Goal: Task Accomplishment & Management: Use online tool/utility

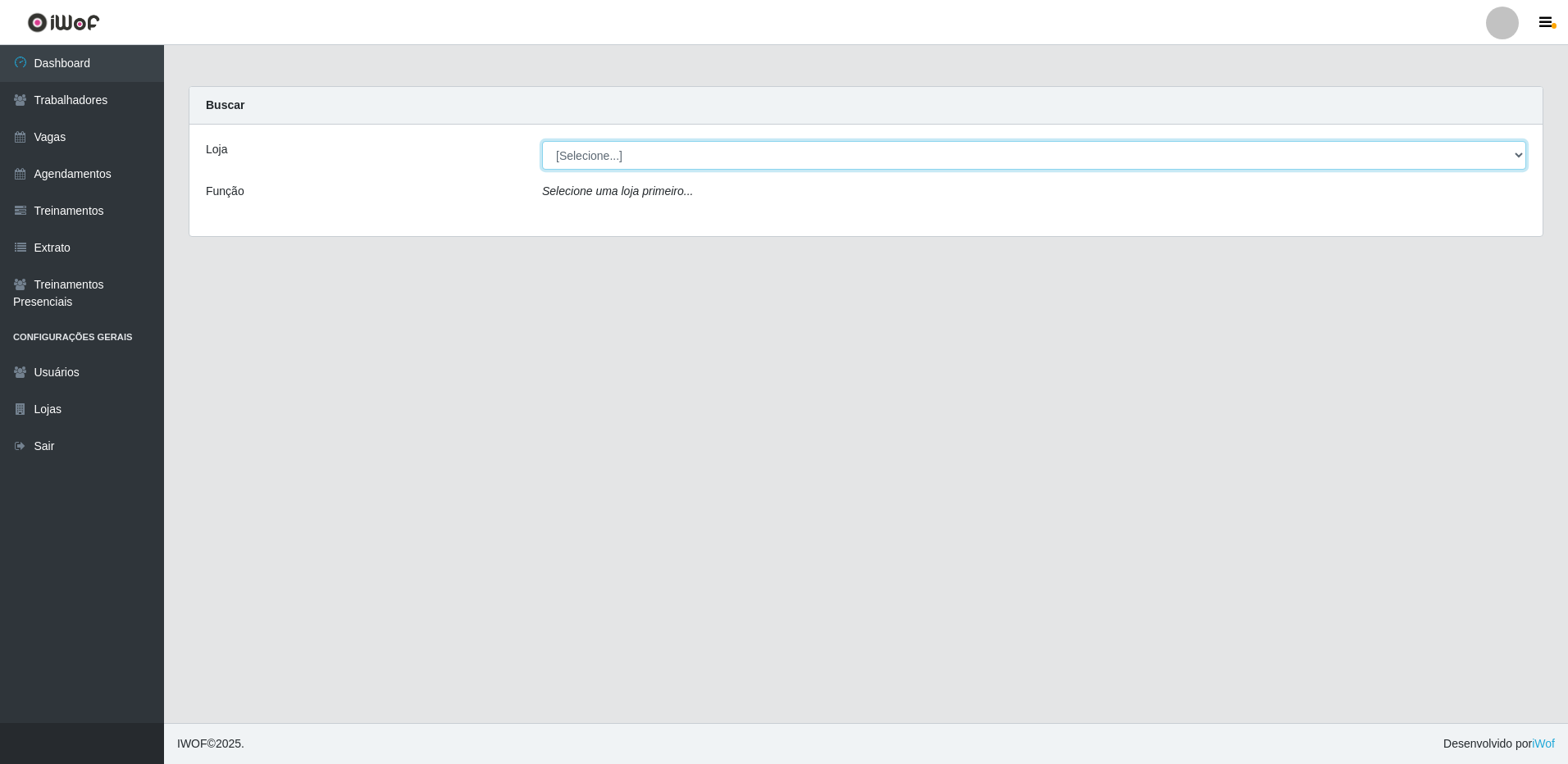
click at [1511, 155] on select "[Selecione...] [GEOGRAPHIC_DATA] - [GEOGRAPHIC_DATA]" at bounding box center [1033, 155] width 983 height 29
select select "524"
click at [542, 141] on select "[Selecione...] [GEOGRAPHIC_DATA] - [GEOGRAPHIC_DATA]" at bounding box center [1033, 155] width 983 height 29
click at [1500, 149] on select "[Selecione...] [GEOGRAPHIC_DATA] - [GEOGRAPHIC_DATA]" at bounding box center [1033, 155] width 983 height 29
select select "524"
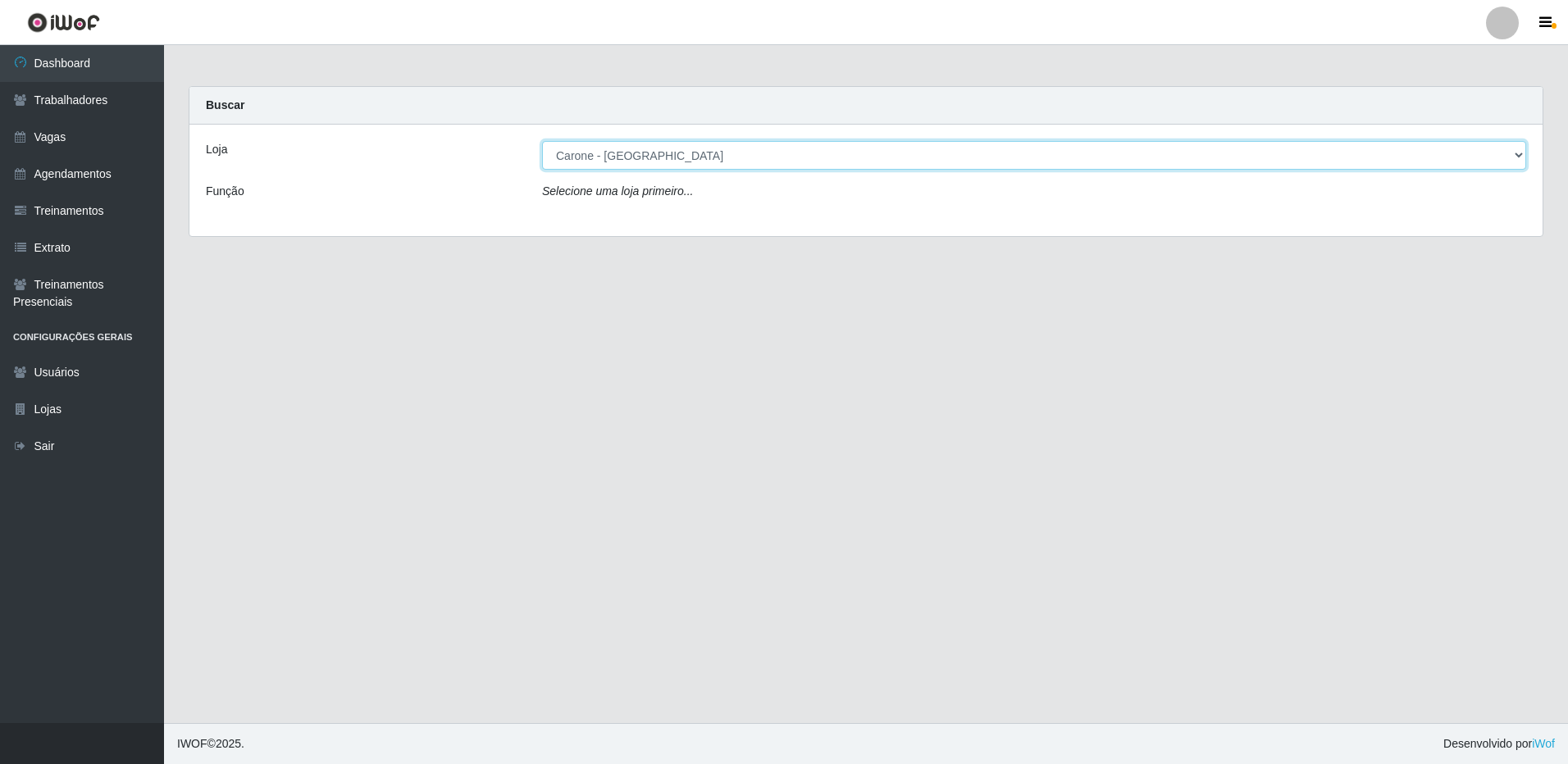
click at [542, 141] on select "[Selecione...] [GEOGRAPHIC_DATA] - [GEOGRAPHIC_DATA]" at bounding box center [1033, 155] width 983 height 29
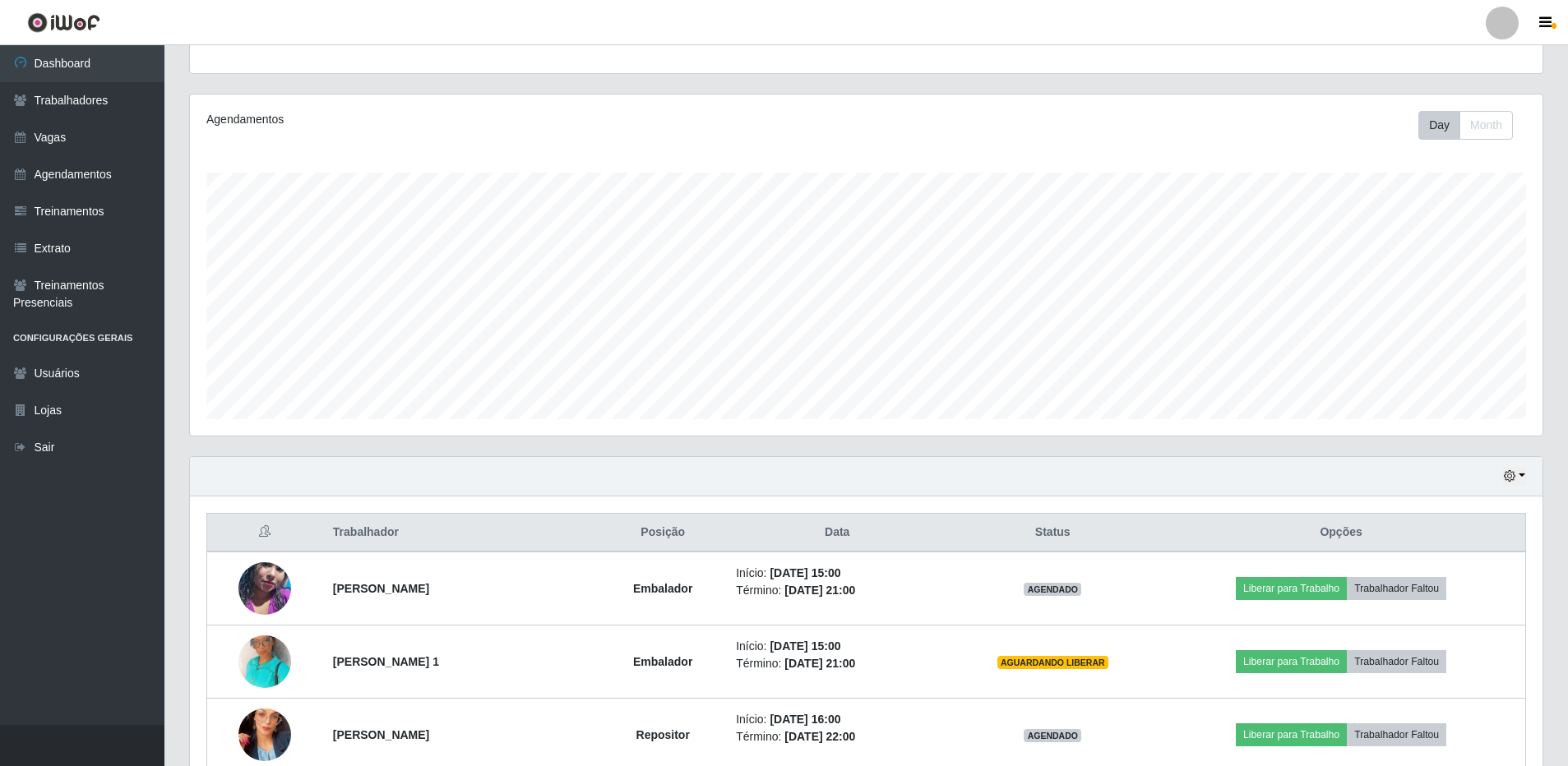
scroll to position [493, 0]
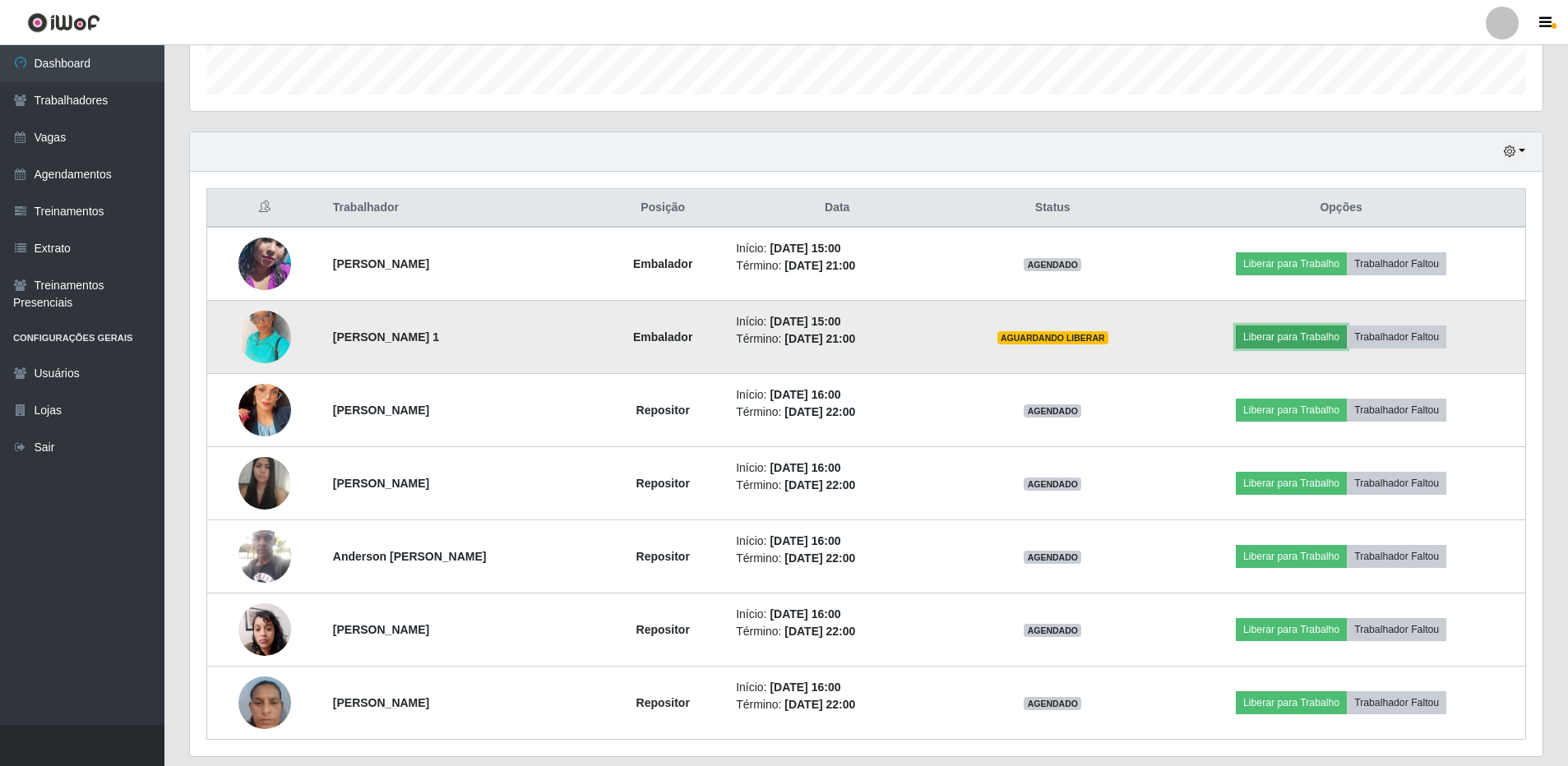
click at [1297, 330] on button "Liberar para Trabalho" at bounding box center [1291, 337] width 111 height 23
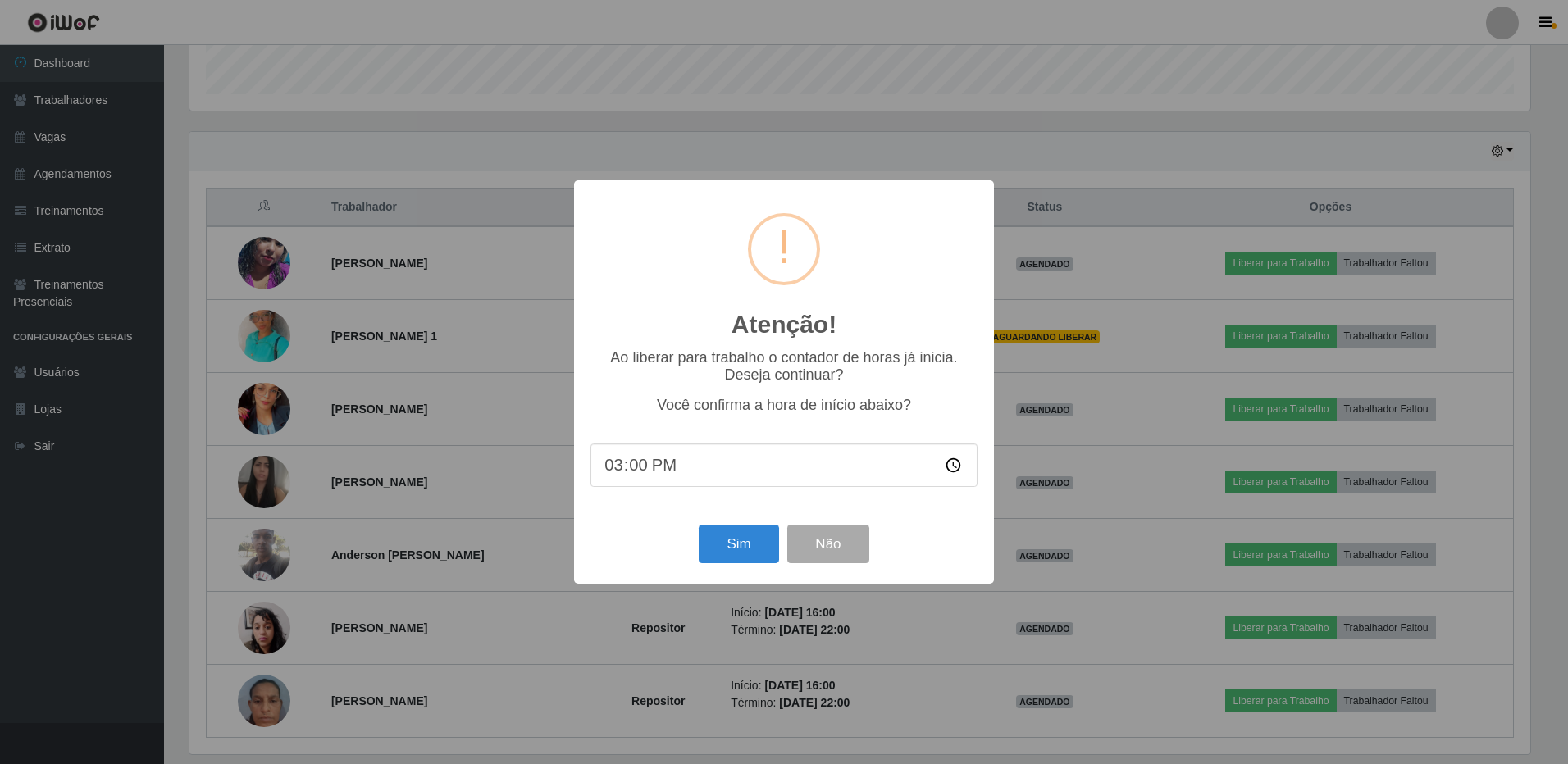
type input "15:09"
click at [758, 545] on button "Sim" at bounding box center [738, 544] width 80 height 39
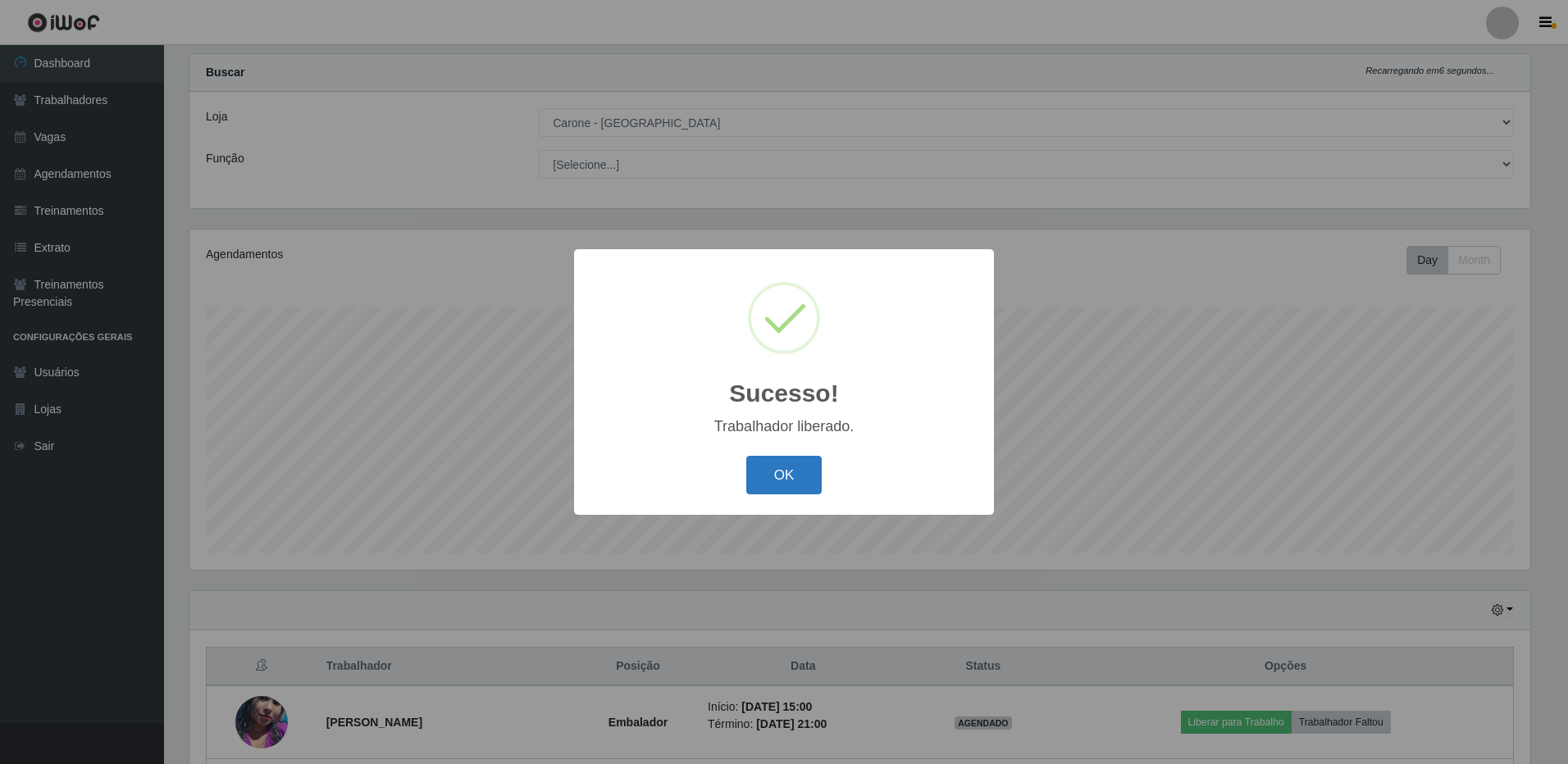
click at [790, 468] on button "OK" at bounding box center [784, 475] width 76 height 39
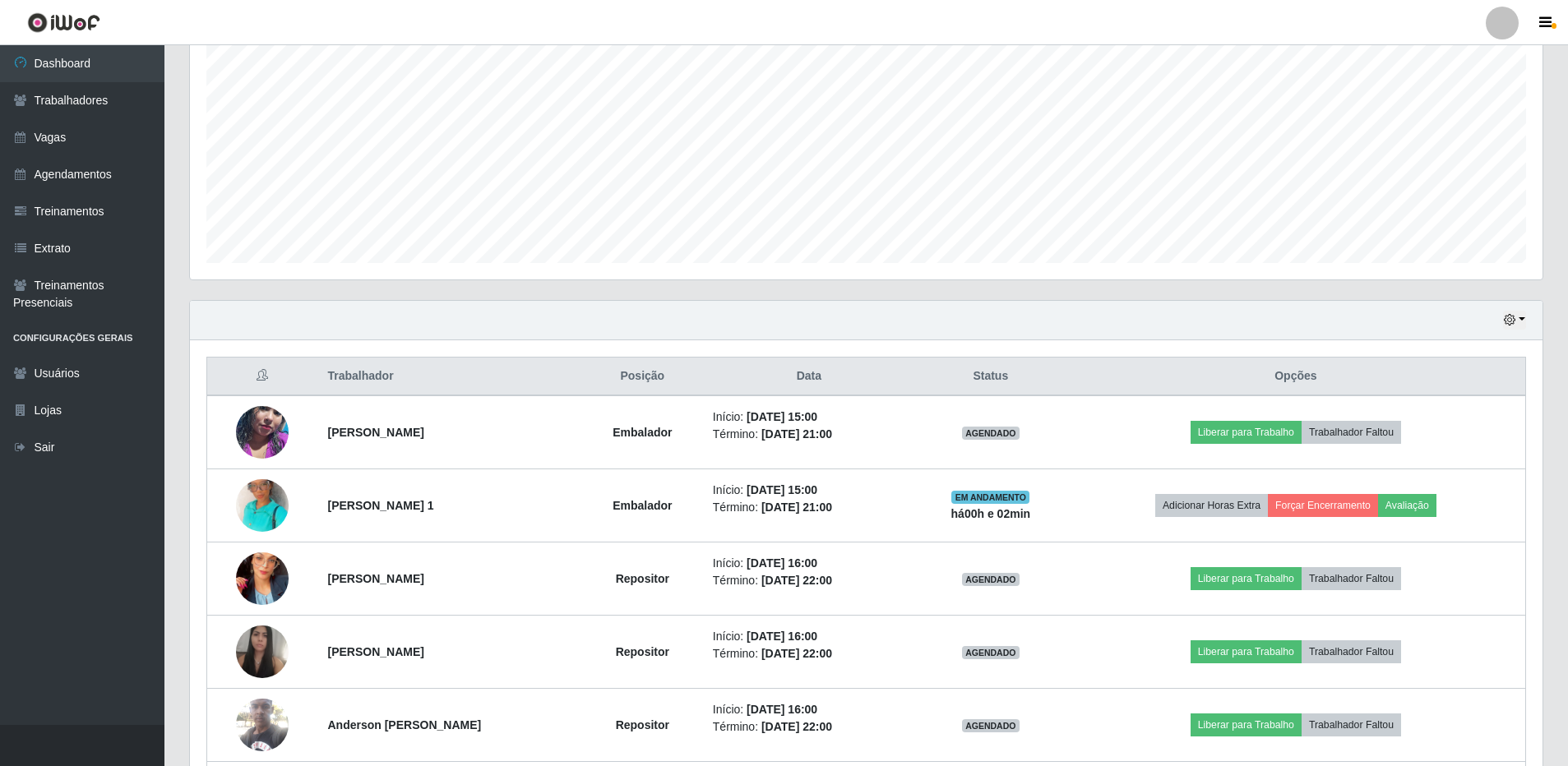
scroll to position [329, 0]
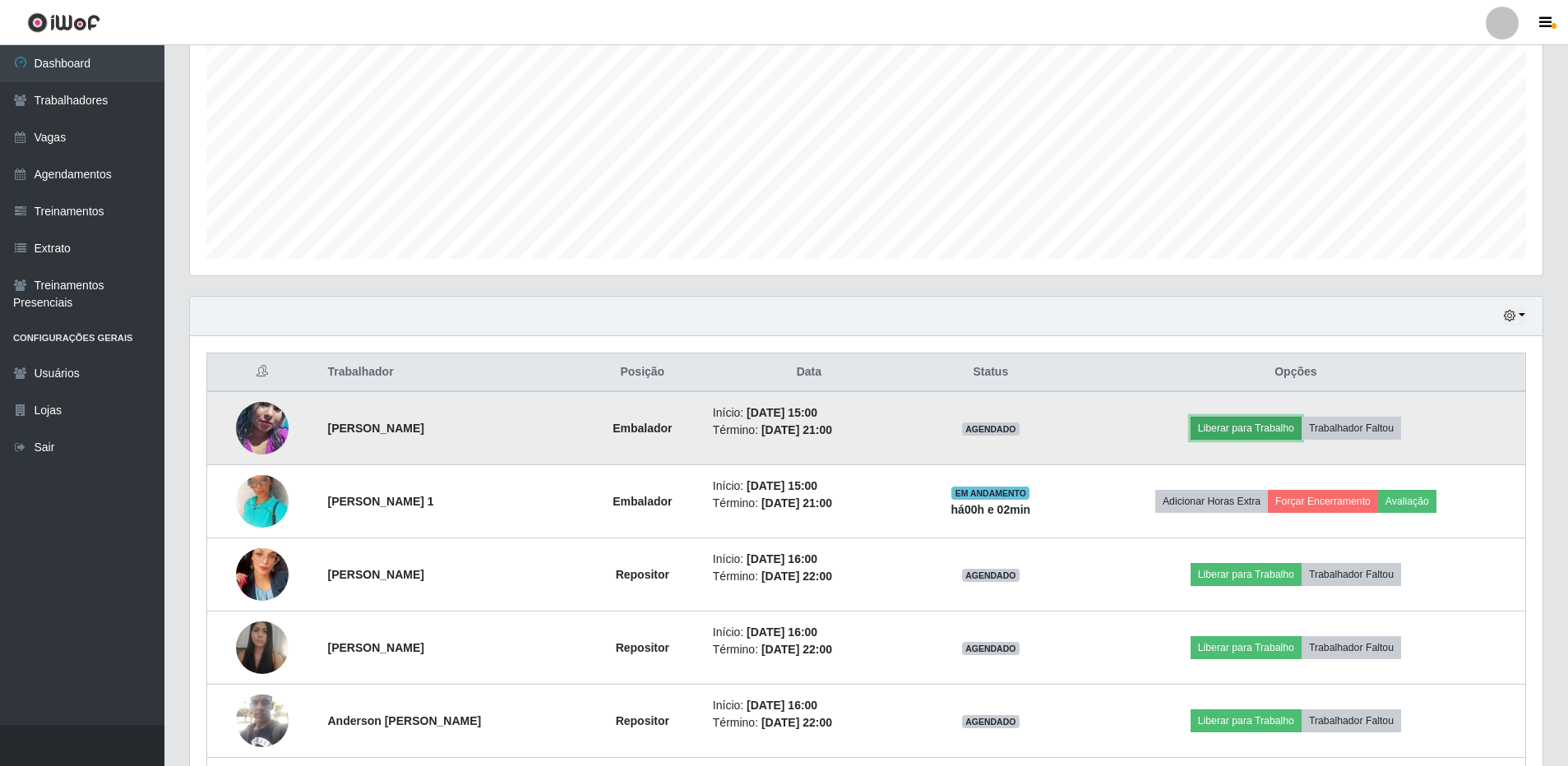
click at [1263, 426] on button "Liberar para Trabalho" at bounding box center [1245, 428] width 111 height 23
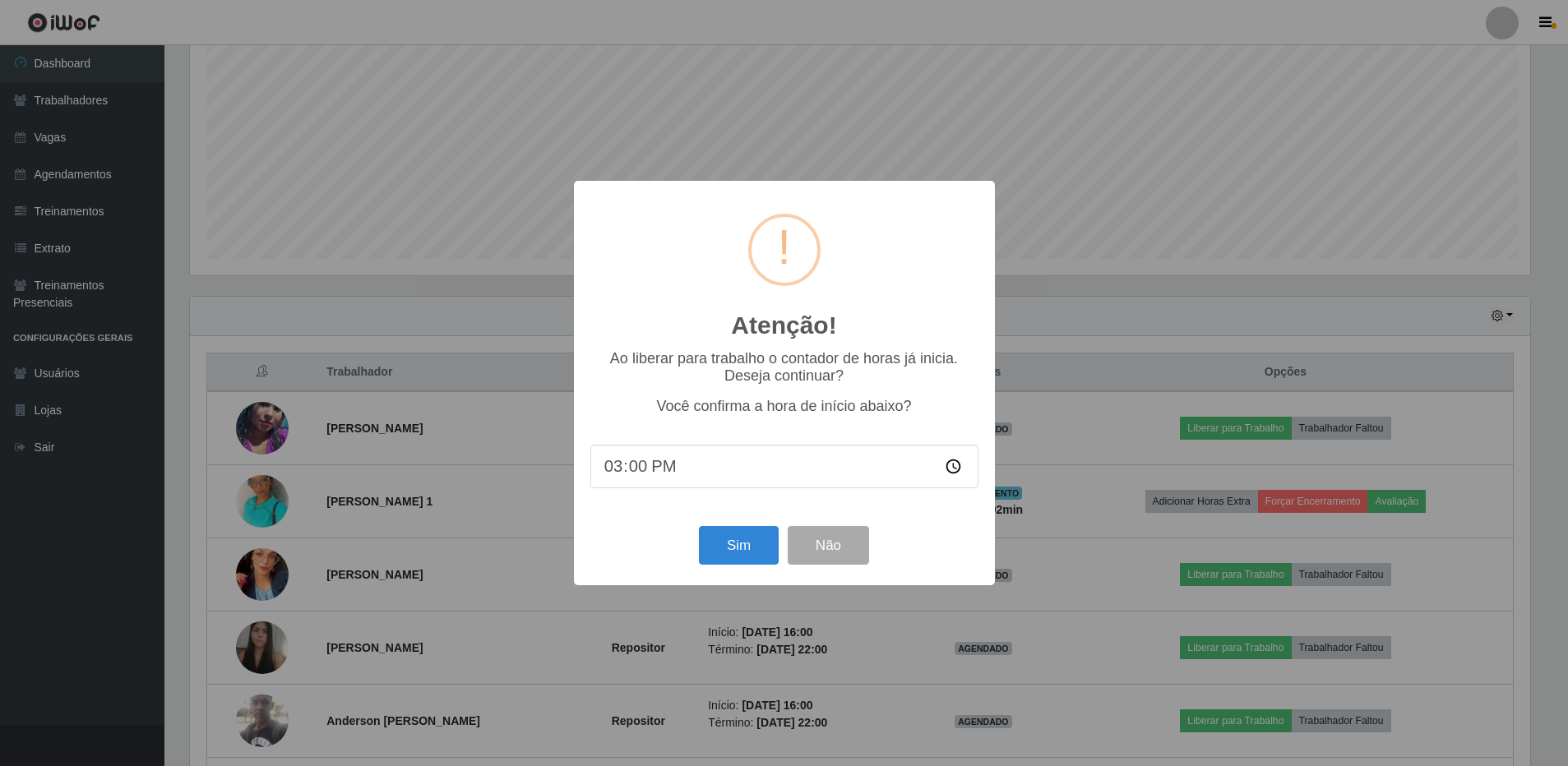
scroll to position [341, 1344]
type input "15:09"
click at [729, 543] on button "Sim" at bounding box center [740, 545] width 80 height 39
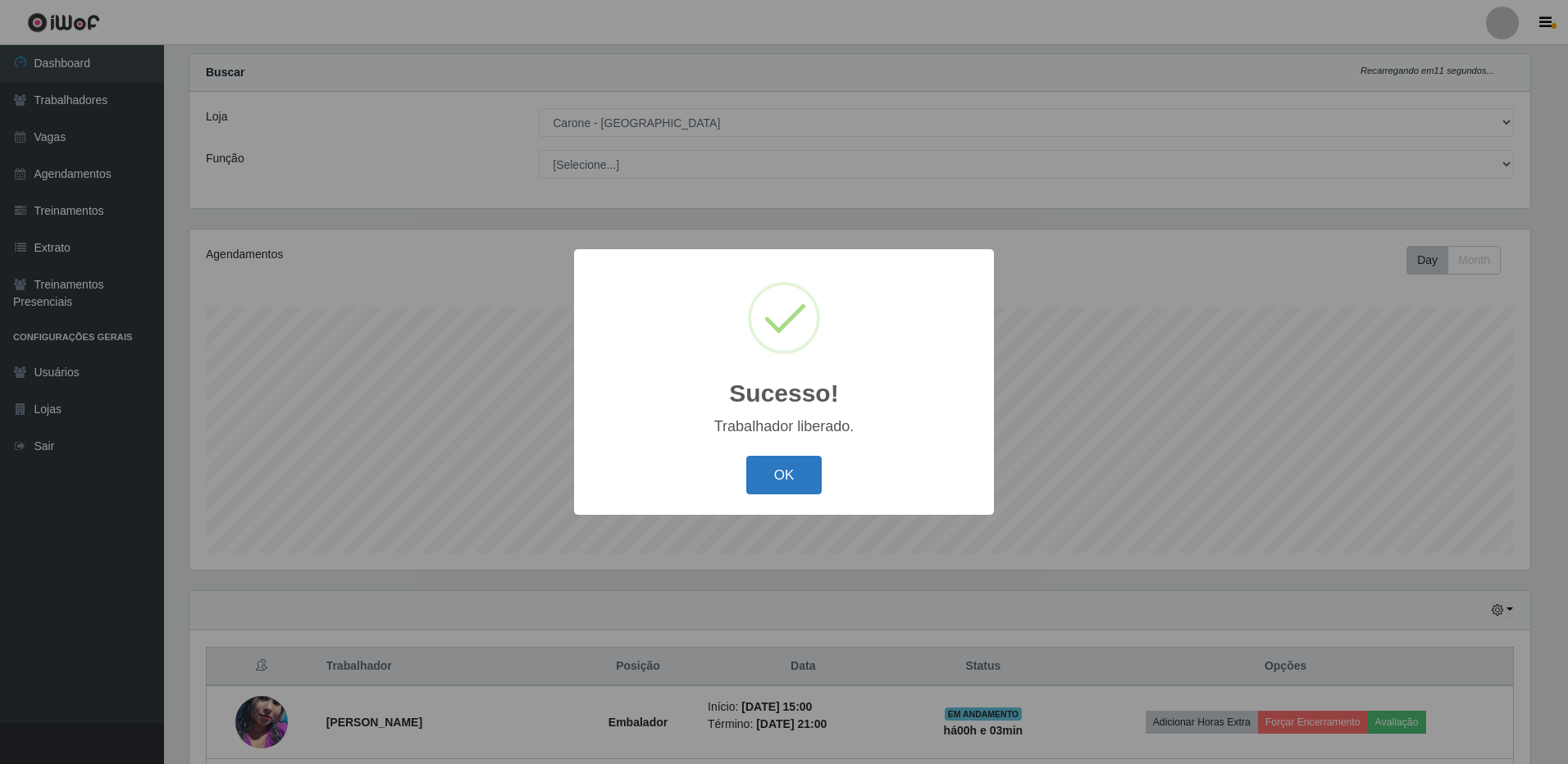
click at [782, 462] on button "OK" at bounding box center [784, 475] width 76 height 39
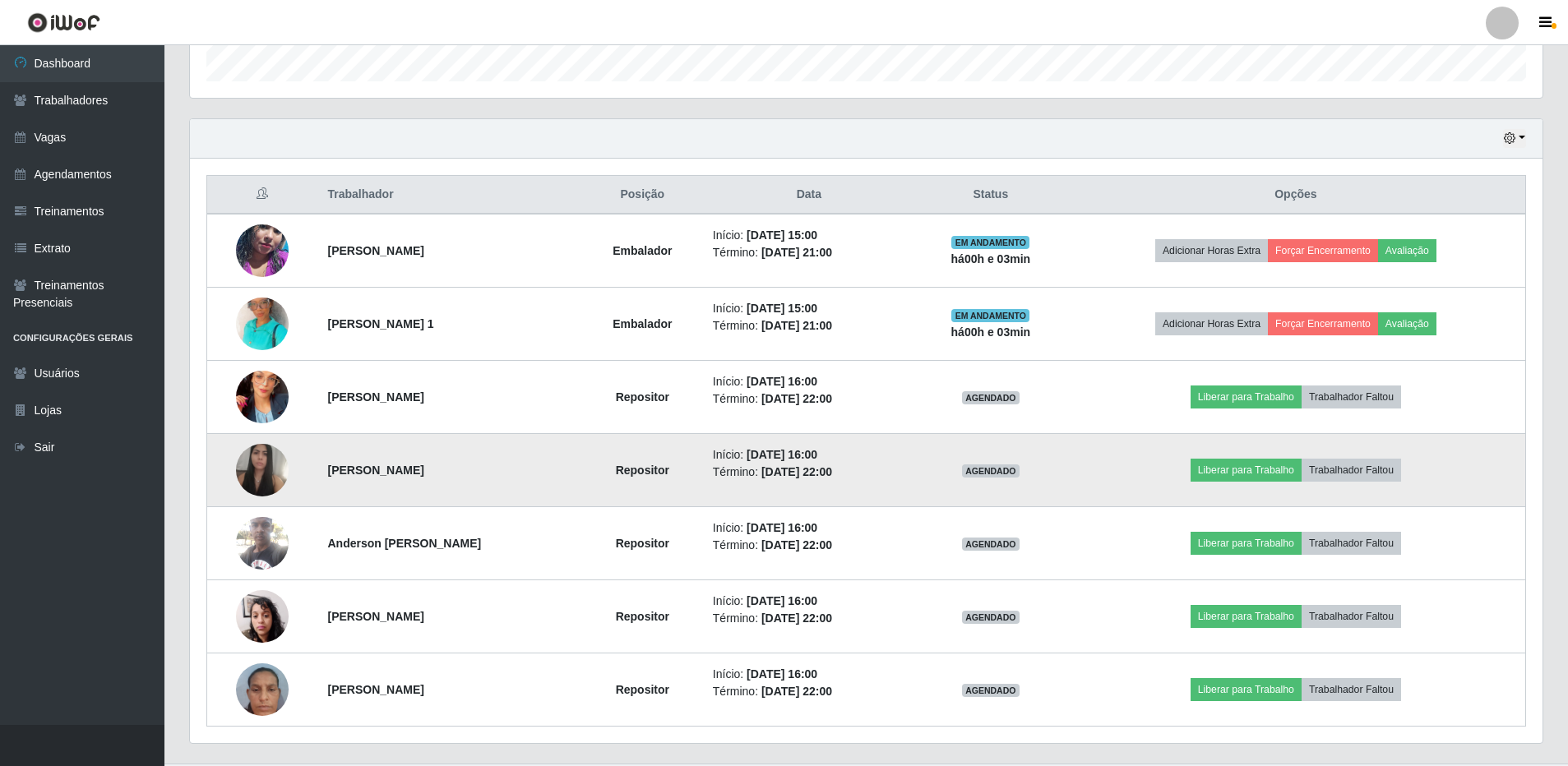
scroll to position [526, 0]
